Goal: Find specific page/section: Find specific page/section

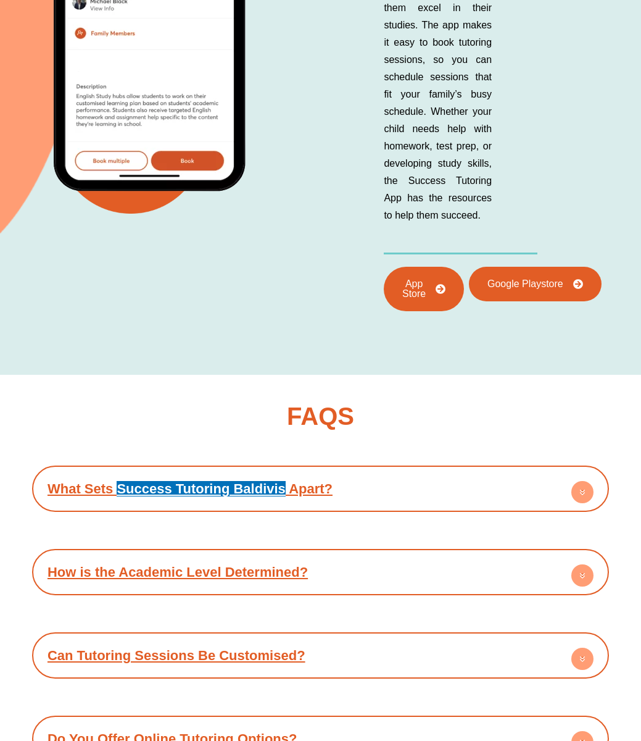
scroll to position [2771, 0]
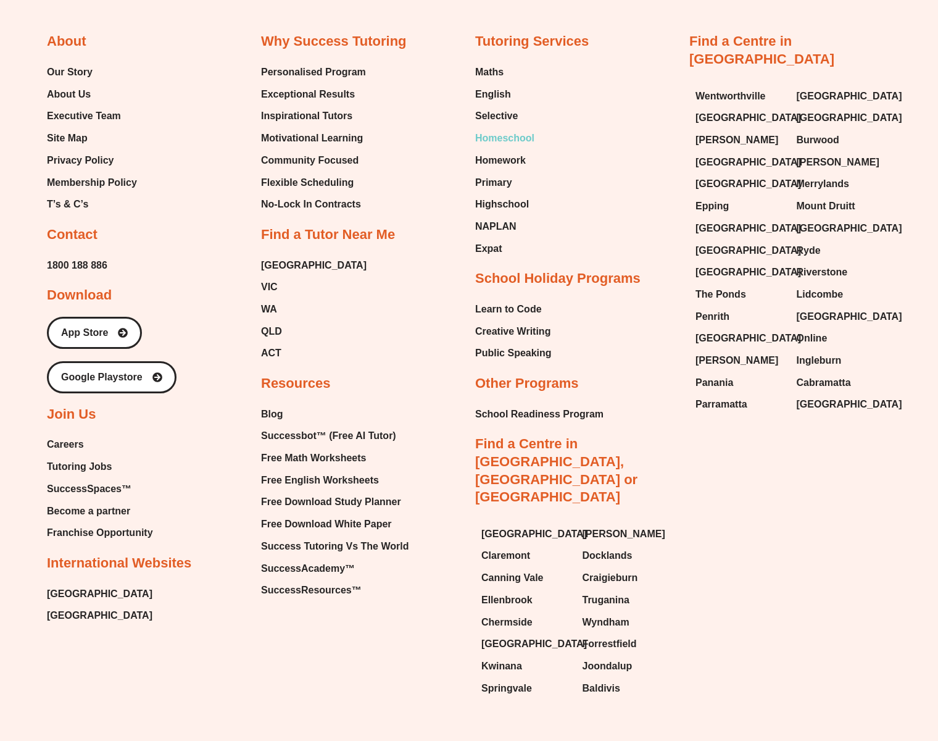
scroll to position [5085, 0]
click at [718, 198] on li "Epping" at bounding box center [740, 208] width 89 height 20
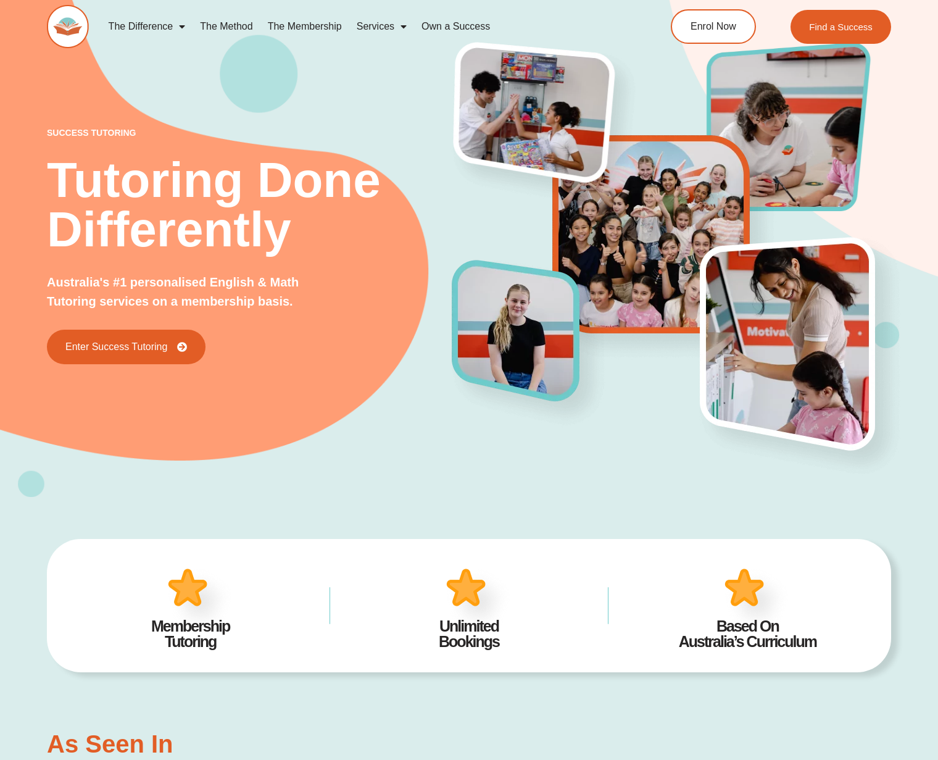
scroll to position [0, 0]
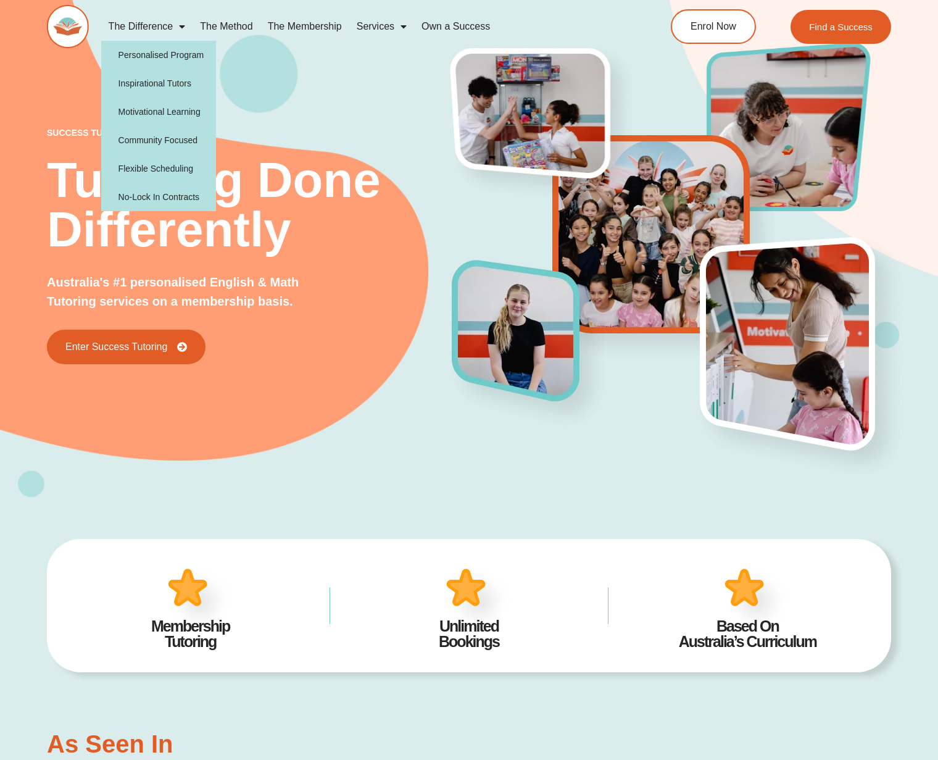
click at [176, 28] on span "Menu" at bounding box center [179, 26] width 12 height 22
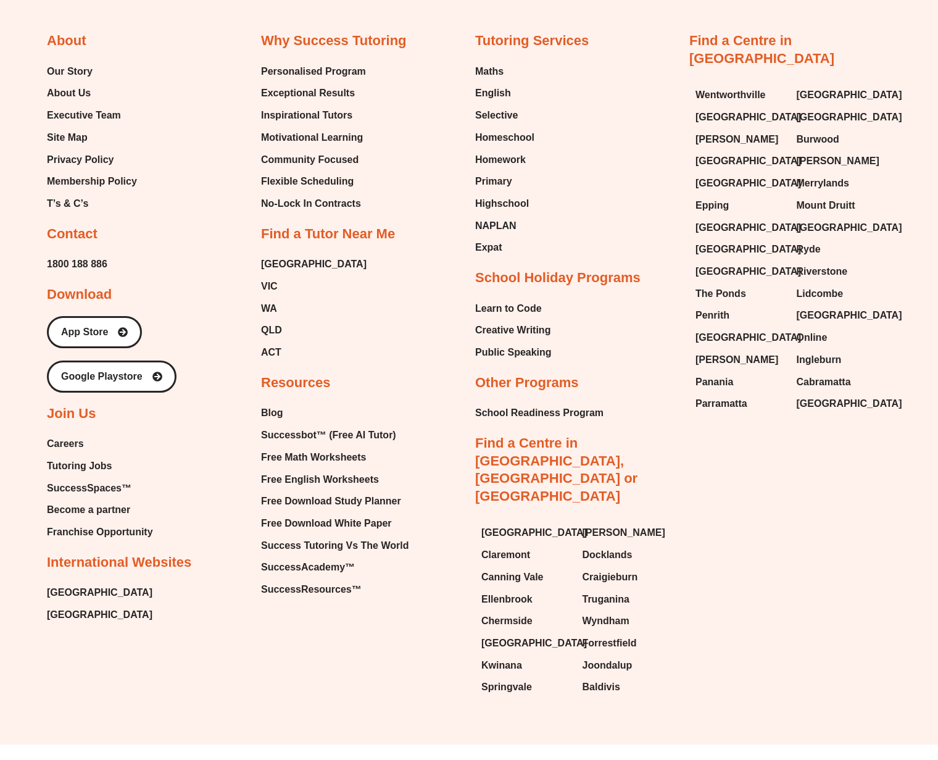
scroll to position [3830, 0]
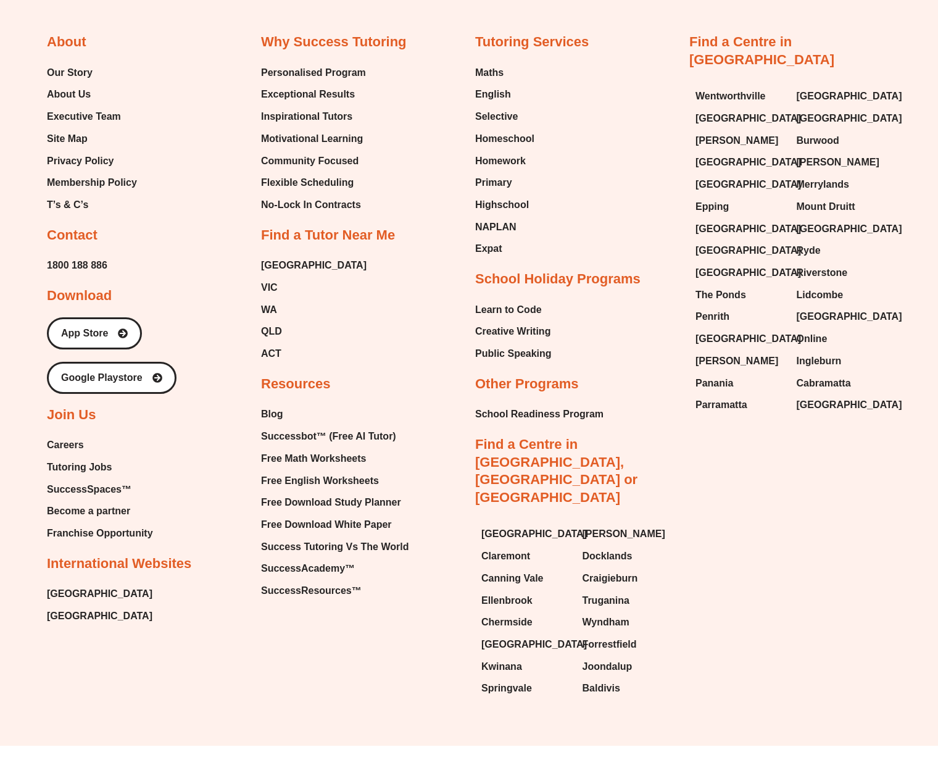
click at [845, 527] on div "About Our Story About Us Executive Team Site Map Privacy Policy Membership Poli…" at bounding box center [469, 341] width 844 height 726
click at [718, 87] on span "Wentworthville" at bounding box center [731, 96] width 70 height 19
click at [398, 1] on div "About Our Story About Us Executive Team Site Map Privacy Policy Membership Poli…" at bounding box center [469, 341] width 844 height 726
